Goal: Task Accomplishment & Management: Manage account settings

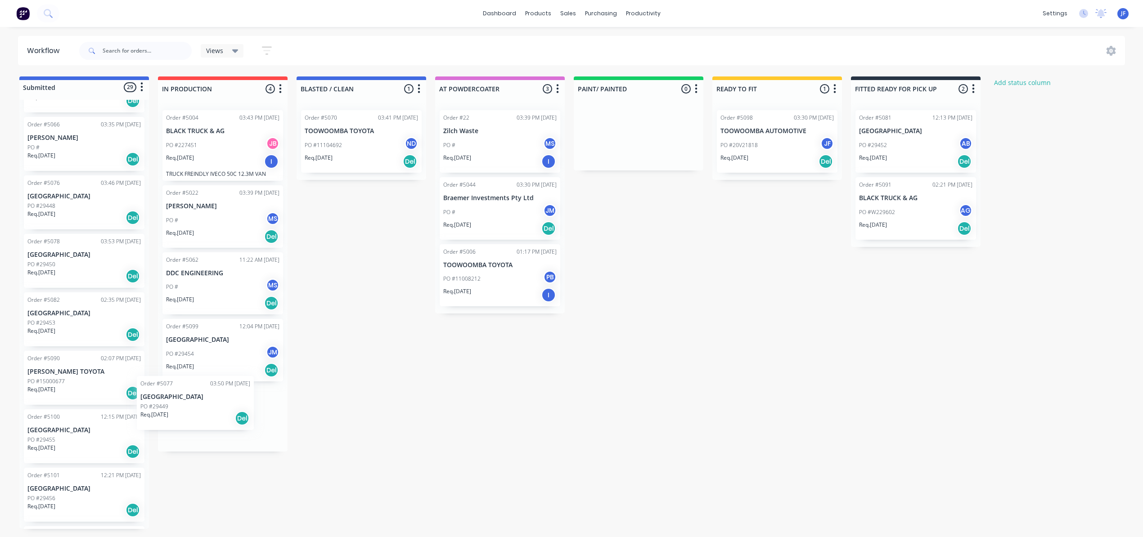
scroll to position [1, 0]
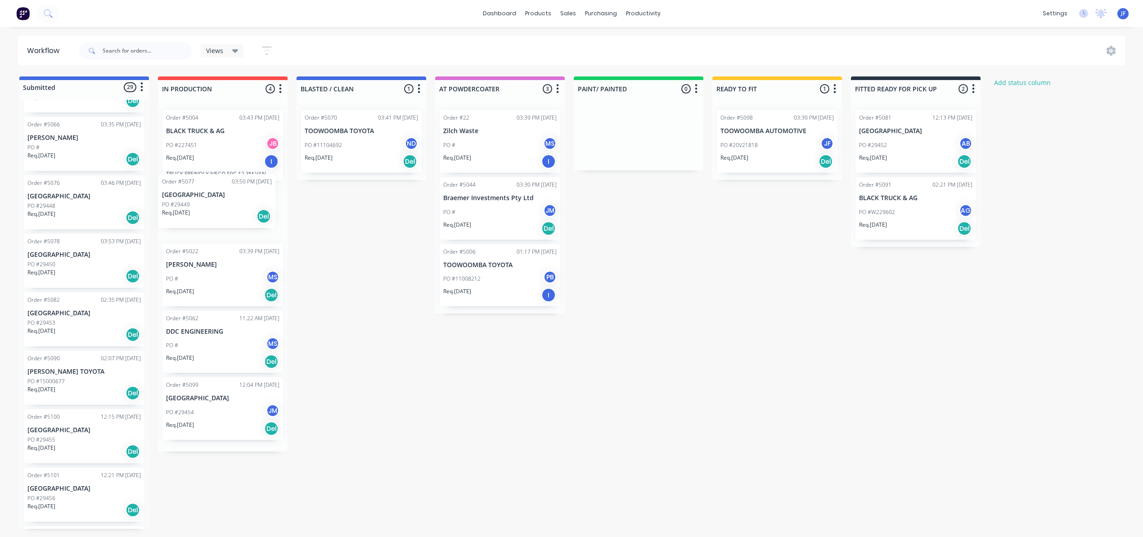
drag, startPoint x: 76, startPoint y: 270, endPoint x: 216, endPoint y: 212, distance: 151.7
click at [216, 212] on div "Submitted 29 Status colour #4169E1 hex #4169E1 Save Cancel Summaries Total orde…" at bounding box center [612, 302] width 1239 height 453
click at [274, 232] on div "Del" at bounding box center [271, 227] width 14 height 14
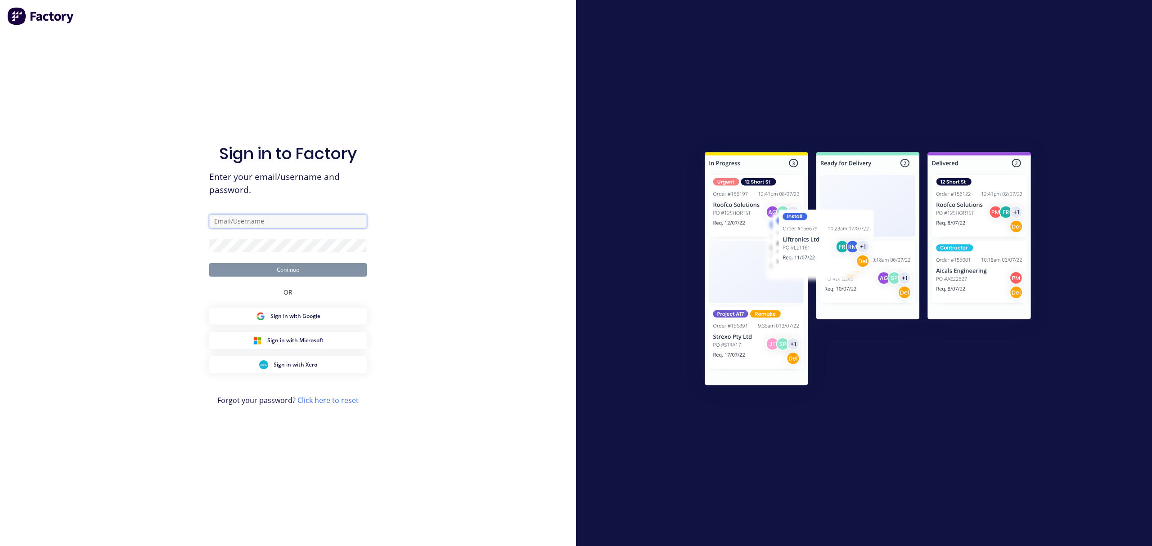
type input "[PERSON_NAME][EMAIL_ADDRESS][DOMAIN_NAME]"
click at [283, 270] on button "Continue" at bounding box center [287, 269] width 157 height 13
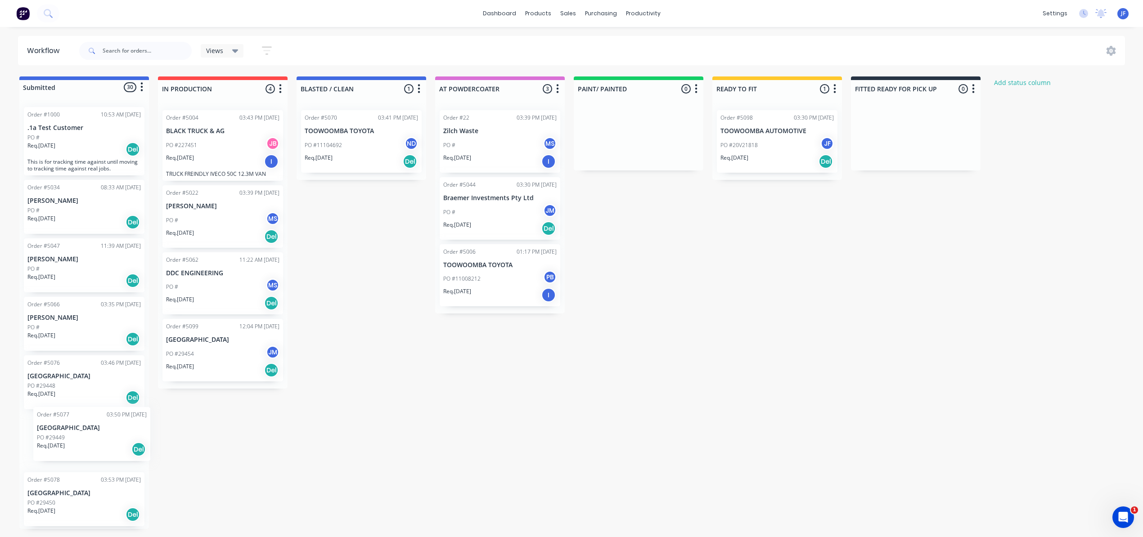
scroll to position [2, 0]
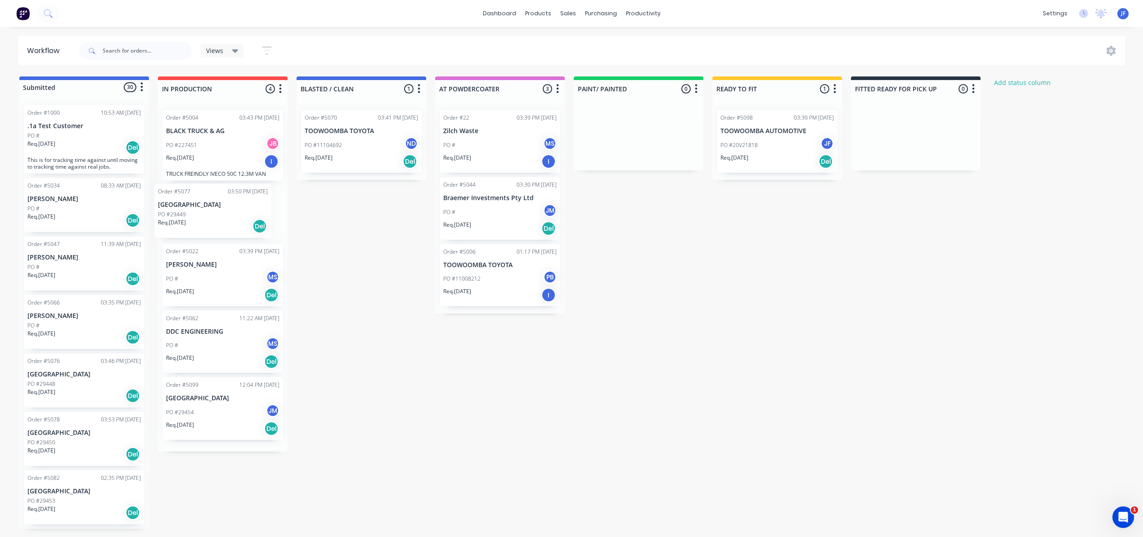
drag, startPoint x: 66, startPoint y: 446, endPoint x: 209, endPoint y: 190, distance: 293.6
click at [209, 190] on div "Submitted 30 Status colour #4169E1 hex #4169E1 Save Cancel Summaries Total orde…" at bounding box center [612, 302] width 1239 height 453
click at [273, 227] on div "Del" at bounding box center [271, 227] width 14 height 14
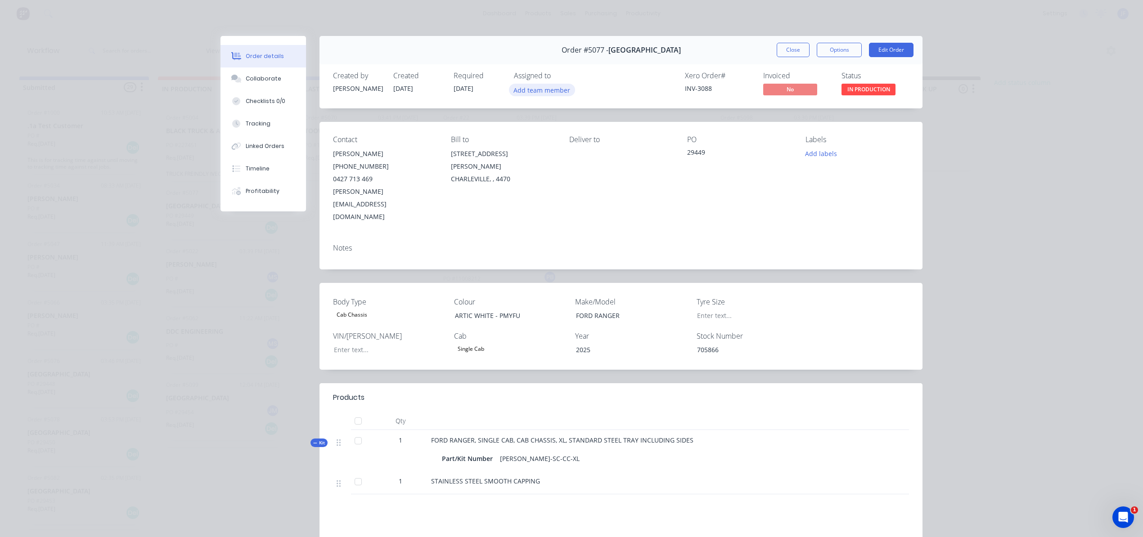
click at [535, 90] on button "Add team member" at bounding box center [542, 90] width 66 height 12
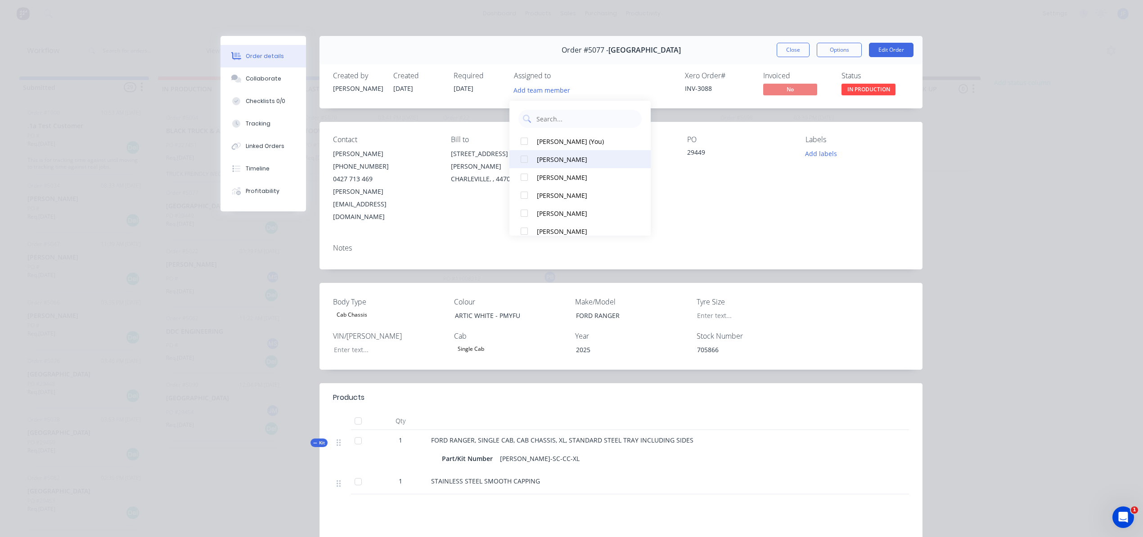
click at [558, 159] on div "[PERSON_NAME]" at bounding box center [584, 159] width 95 height 9
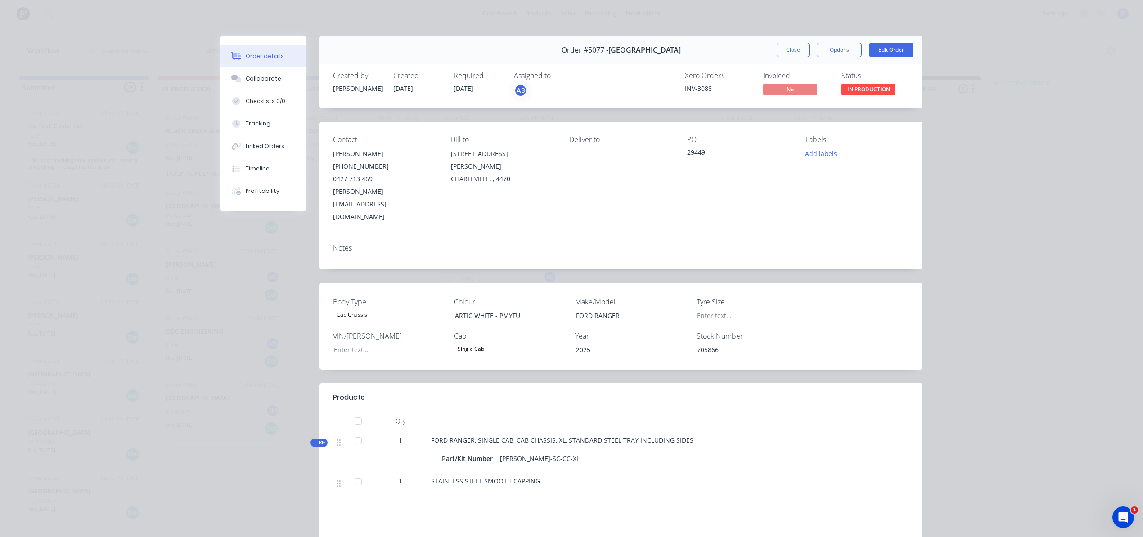
click at [582, 23] on div "Order details Collaborate Checklists 0/0 Tracking Linked Orders Timeline Profit…" at bounding box center [571, 268] width 1143 height 537
click at [787, 47] on button "Close" at bounding box center [793, 50] width 33 height 14
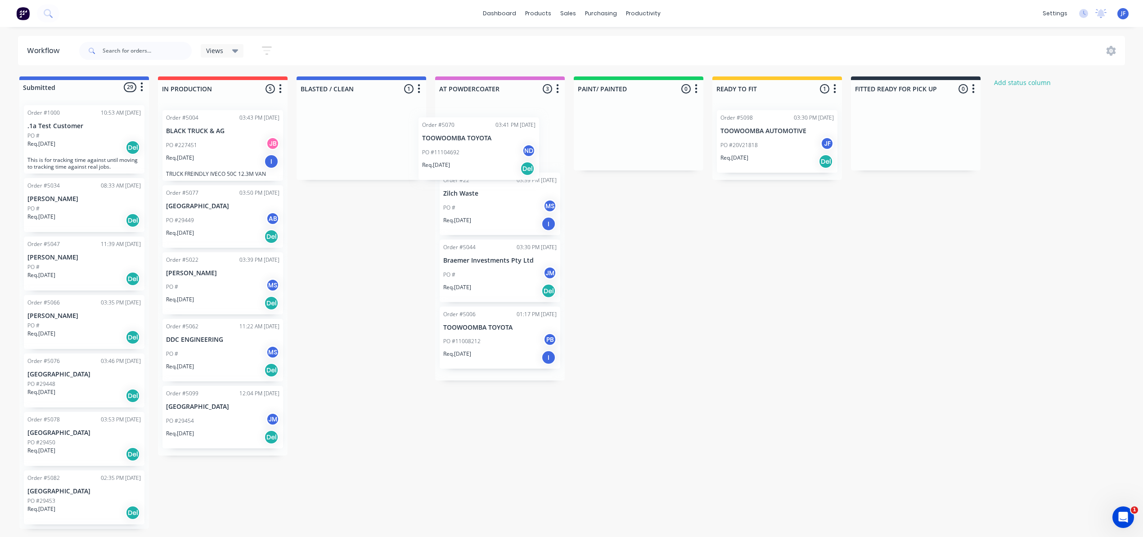
scroll to position [0, 0]
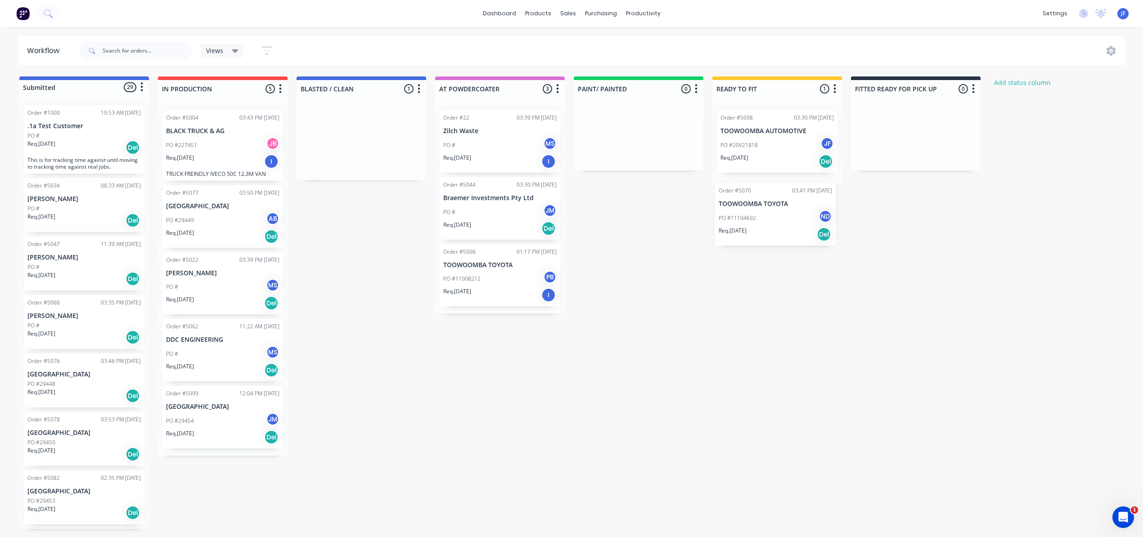
drag, startPoint x: 347, startPoint y: 147, endPoint x: 775, endPoint y: 225, distance: 434.6
click at [775, 225] on div "Submitted 29 Status colour #4169E1 hex #4169E1 Save Cancel Summaries Total orde…" at bounding box center [612, 302] width 1239 height 453
drag, startPoint x: 361, startPoint y: 143, endPoint x: 779, endPoint y: 144, distance: 418.4
click at [779, 144] on div "Submitted 29 Status colour #4169E1 hex #4169E1 Save Cancel Summaries Total orde…" at bounding box center [612, 302] width 1239 height 453
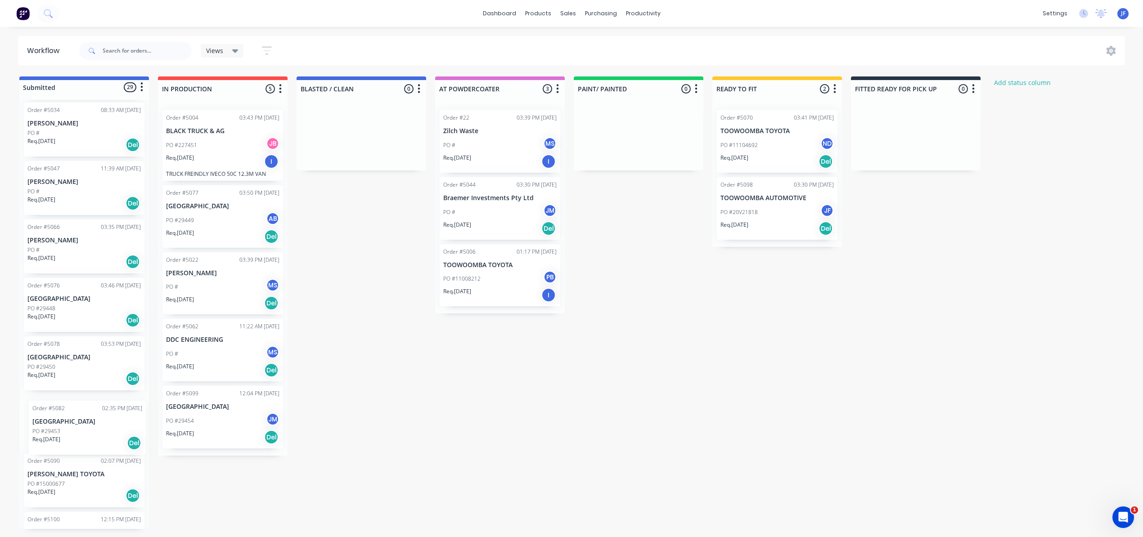
scroll to position [78, 0]
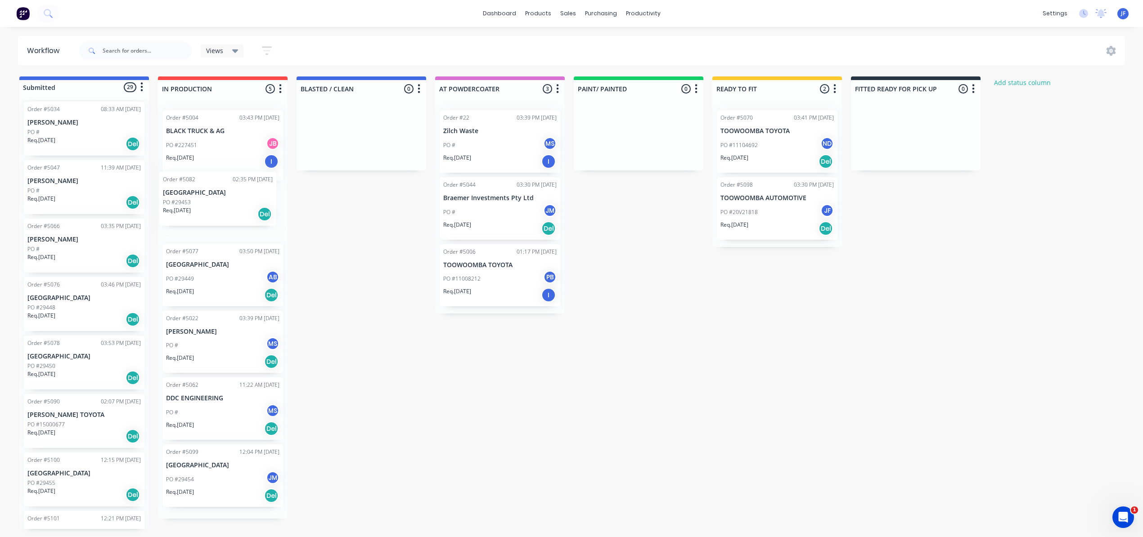
drag, startPoint x: 83, startPoint y: 444, endPoint x: 220, endPoint y: 203, distance: 276.9
click at [220, 203] on div "Submitted 29 Status colour #4169E1 hex #4169E1 Save Cancel Summaries Total orde…" at bounding box center [612, 302] width 1239 height 453
click at [274, 232] on div "Del" at bounding box center [271, 227] width 14 height 14
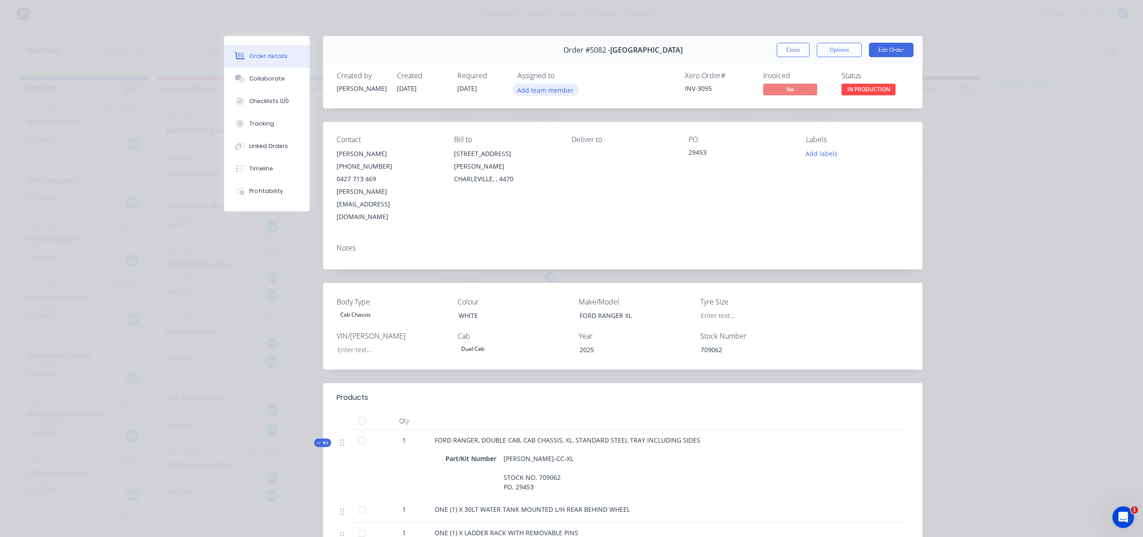
click at [527, 90] on button "Add team member" at bounding box center [545, 90] width 66 height 12
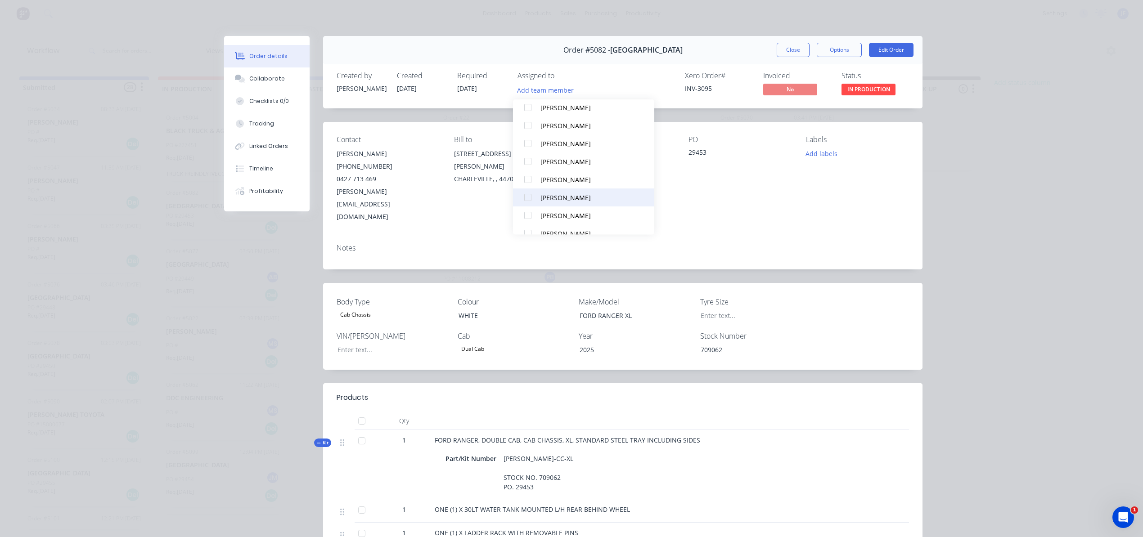
scroll to position [300, 0]
click at [549, 145] on div "[PERSON_NAME]" at bounding box center [587, 146] width 95 height 9
click at [576, 83] on div "Assigned to JM" at bounding box center [562, 85] width 90 height 26
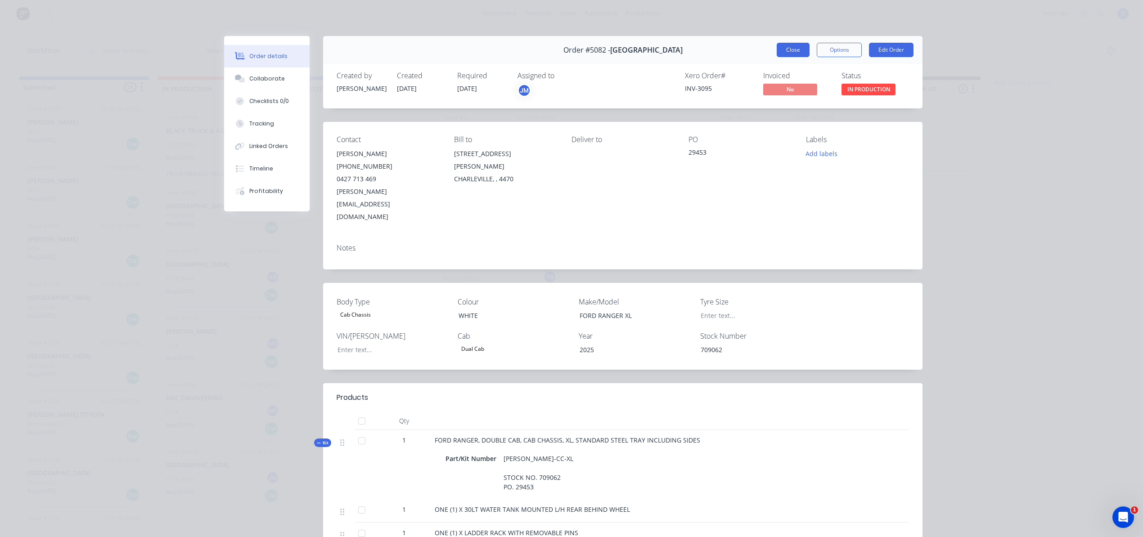
click at [794, 49] on button "Close" at bounding box center [793, 50] width 33 height 14
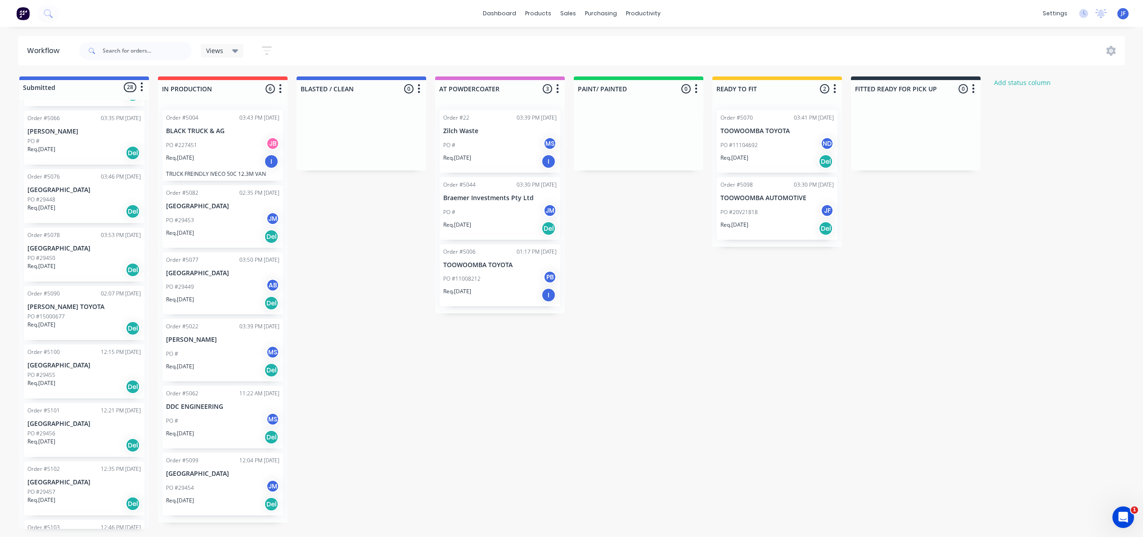
scroll to position [258, 0]
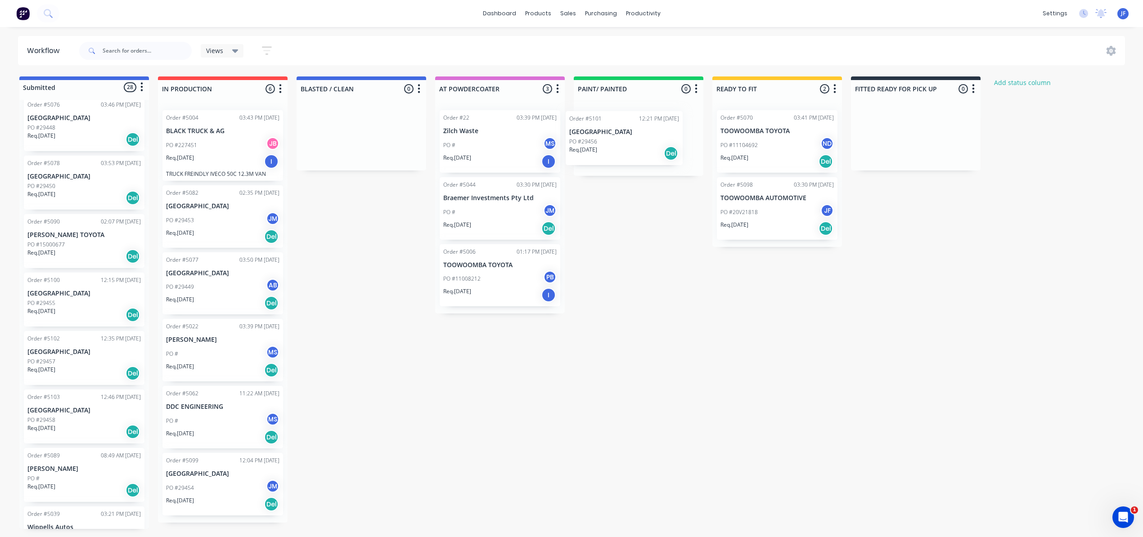
drag, startPoint x: 87, startPoint y: 364, endPoint x: 632, endPoint y: 141, distance: 588.4
click at [632, 141] on div "Submitted 28 Status colour #4169E1 hex #4169E1 Save Cancel Summaries Total orde…" at bounding box center [612, 302] width 1239 height 453
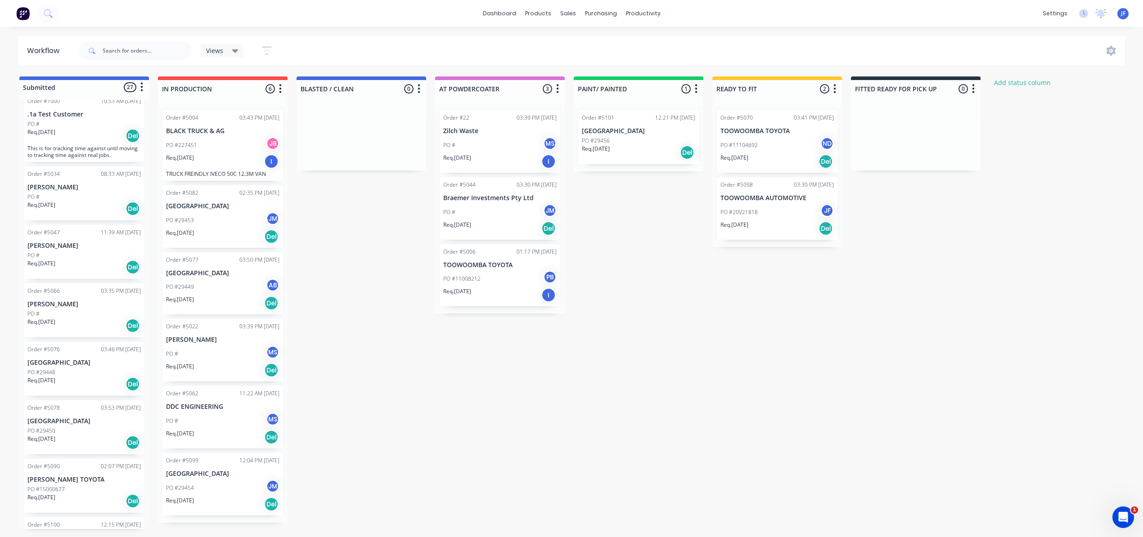
scroll to position [0, 0]
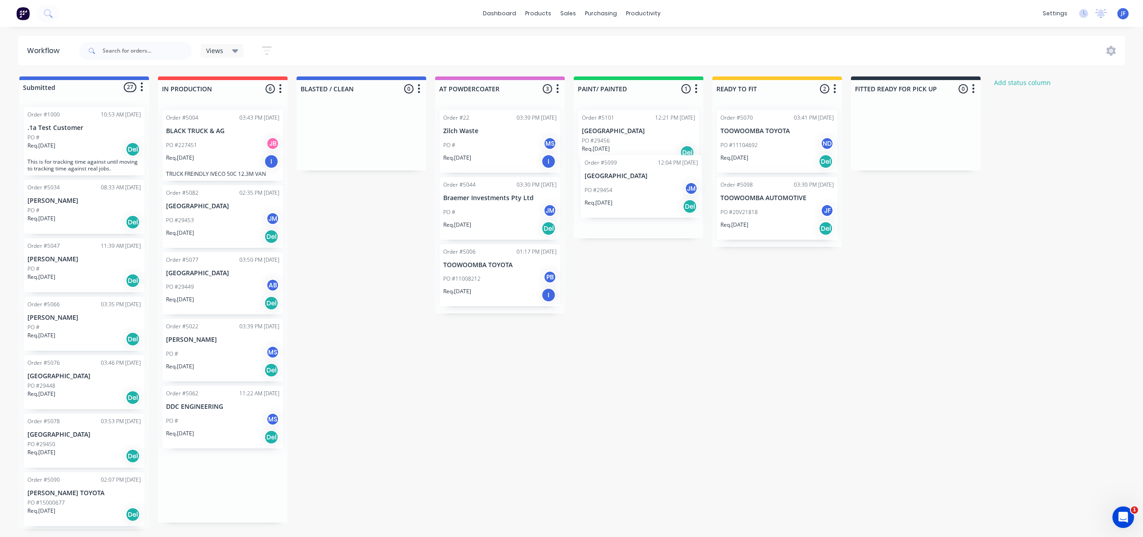
drag, startPoint x: 205, startPoint y: 474, endPoint x: 626, endPoint y: 173, distance: 517.9
click at [626, 173] on div "Submitted 27 Status colour #4169E1 hex #4169E1 Save Cancel Summaries Total orde…" at bounding box center [612, 302] width 1239 height 453
drag, startPoint x: 202, startPoint y: 350, endPoint x: 351, endPoint y: 125, distance: 269.6
click at [351, 125] on div "Submitted 27 Status colour #4169E1 hex #4169E1 Save Cancel Summaries Total orde…" at bounding box center [612, 302] width 1239 height 453
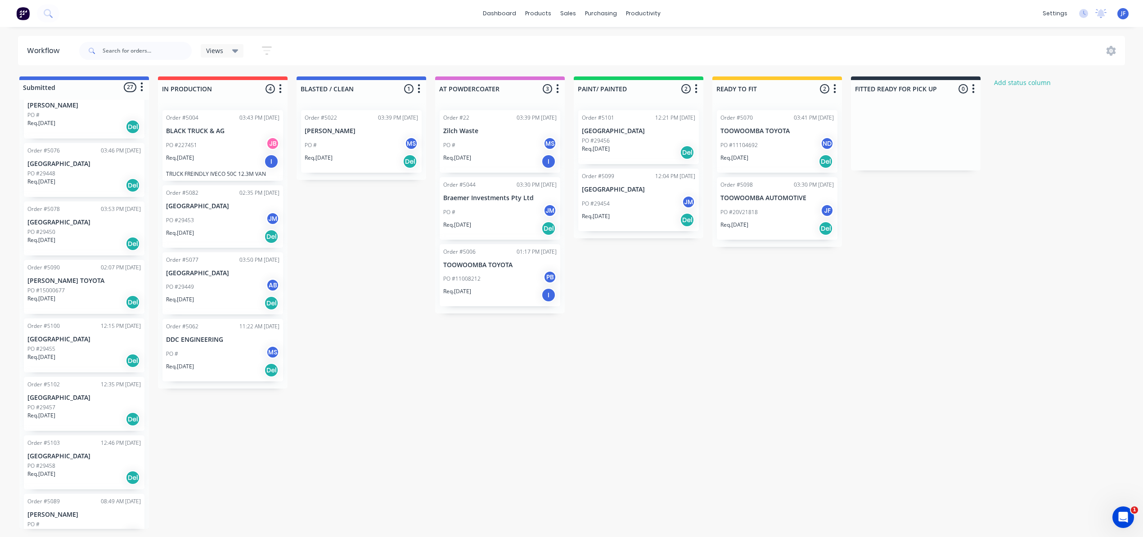
scroll to position [240, 0]
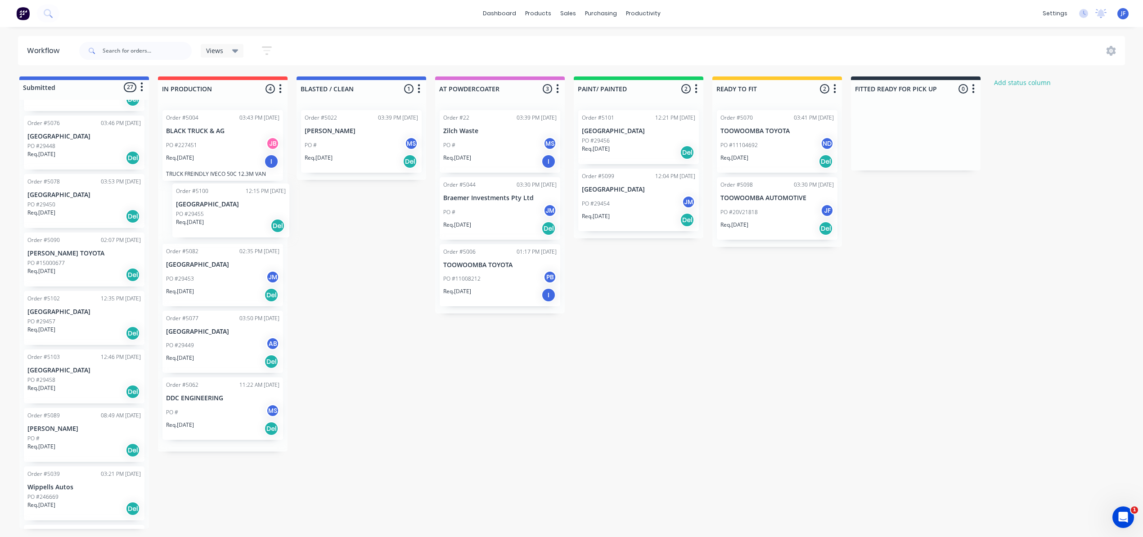
drag, startPoint x: 78, startPoint y: 321, endPoint x: 229, endPoint y: 214, distance: 184.9
click at [229, 214] on div "Submitted 27 Status colour #4169E1 hex #4169E1 Save Cancel Summaries Total orde…" at bounding box center [612, 302] width 1239 height 453
